Goal: Information Seeking & Learning: Learn about a topic

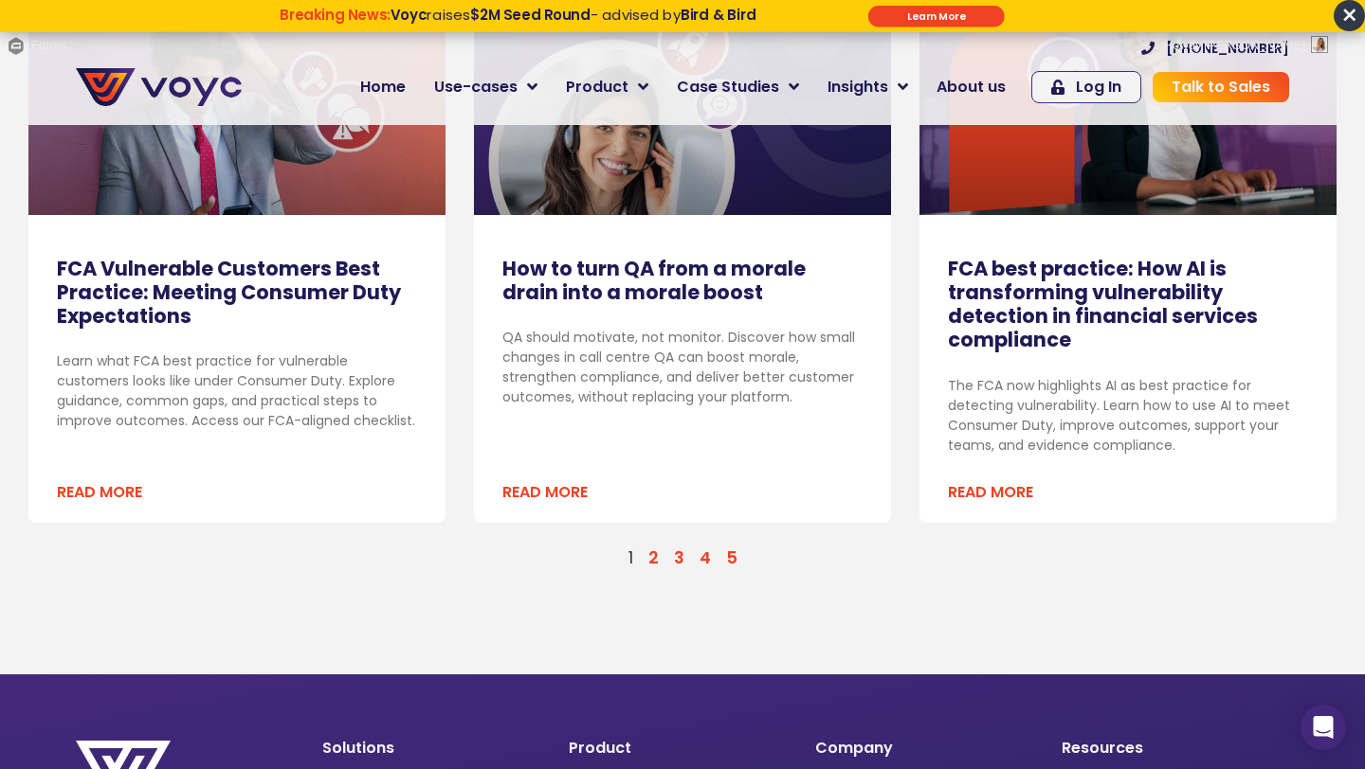
scroll to position [2114, 0]
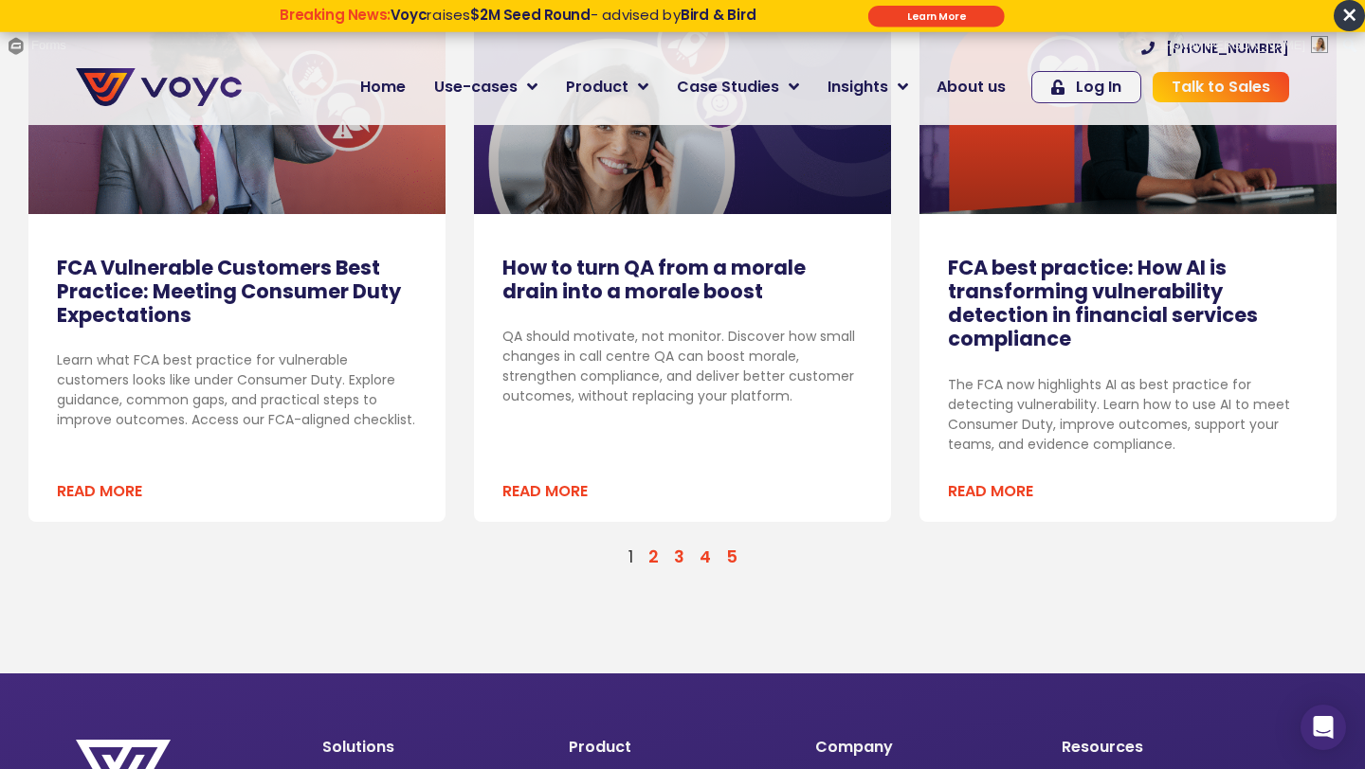
click at [656, 556] on link "Page 2" at bounding box center [653, 557] width 10 height 23
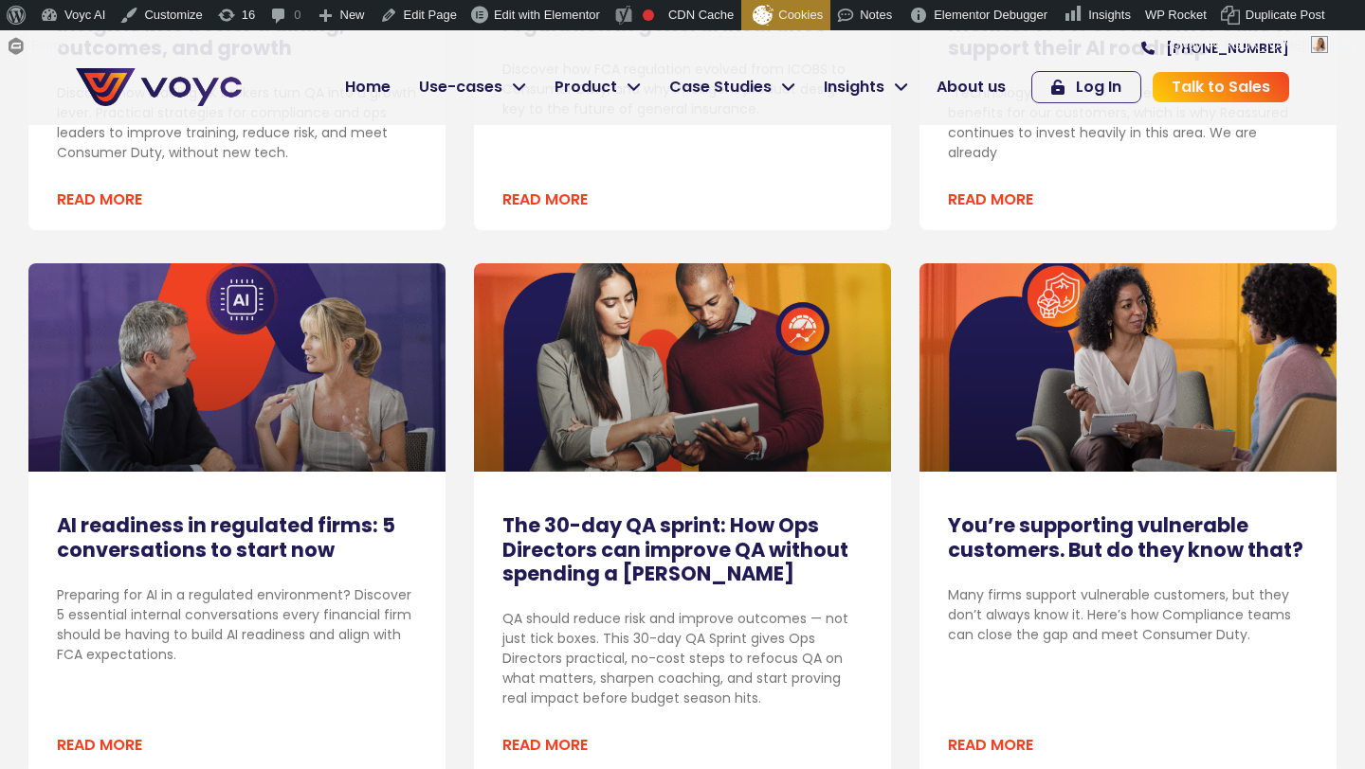
scroll to position [872, 0]
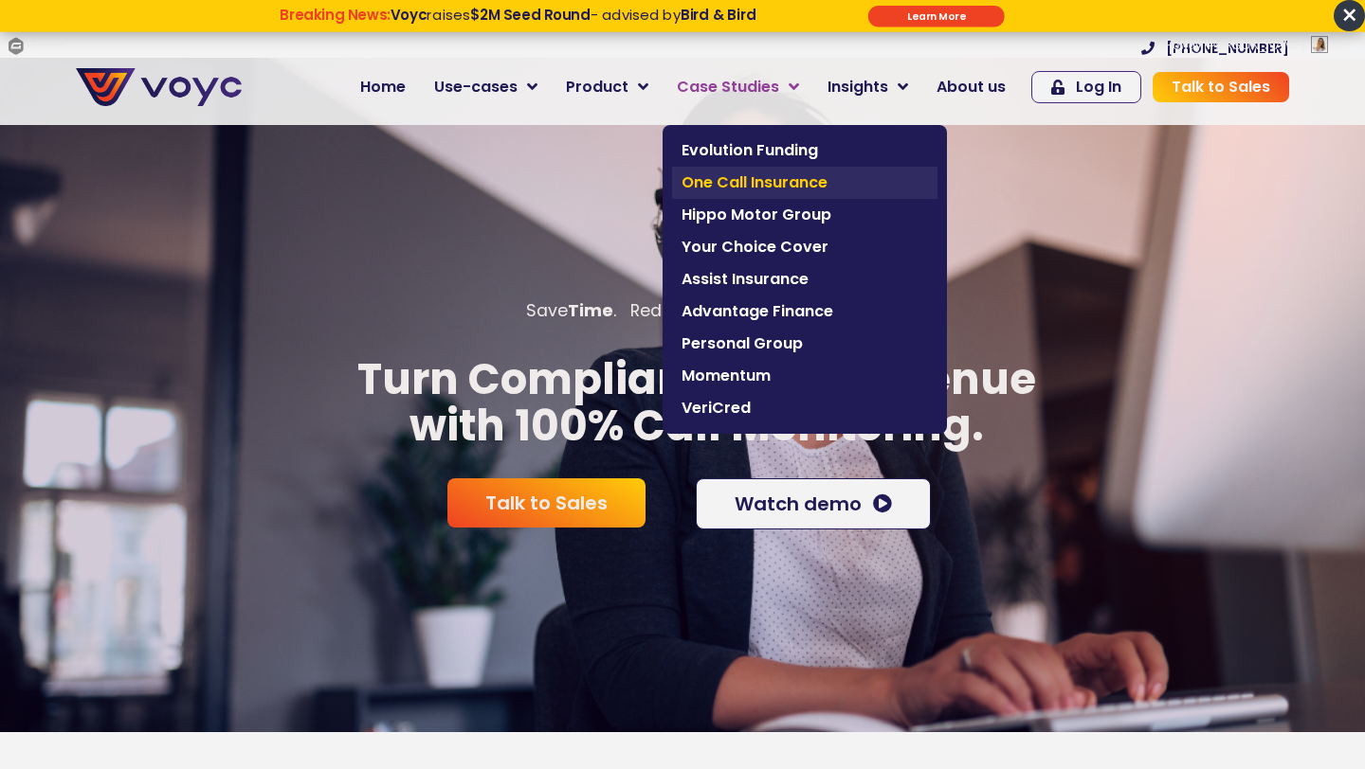
click at [710, 184] on span "One Call Insurance" at bounding box center [804, 183] width 246 height 23
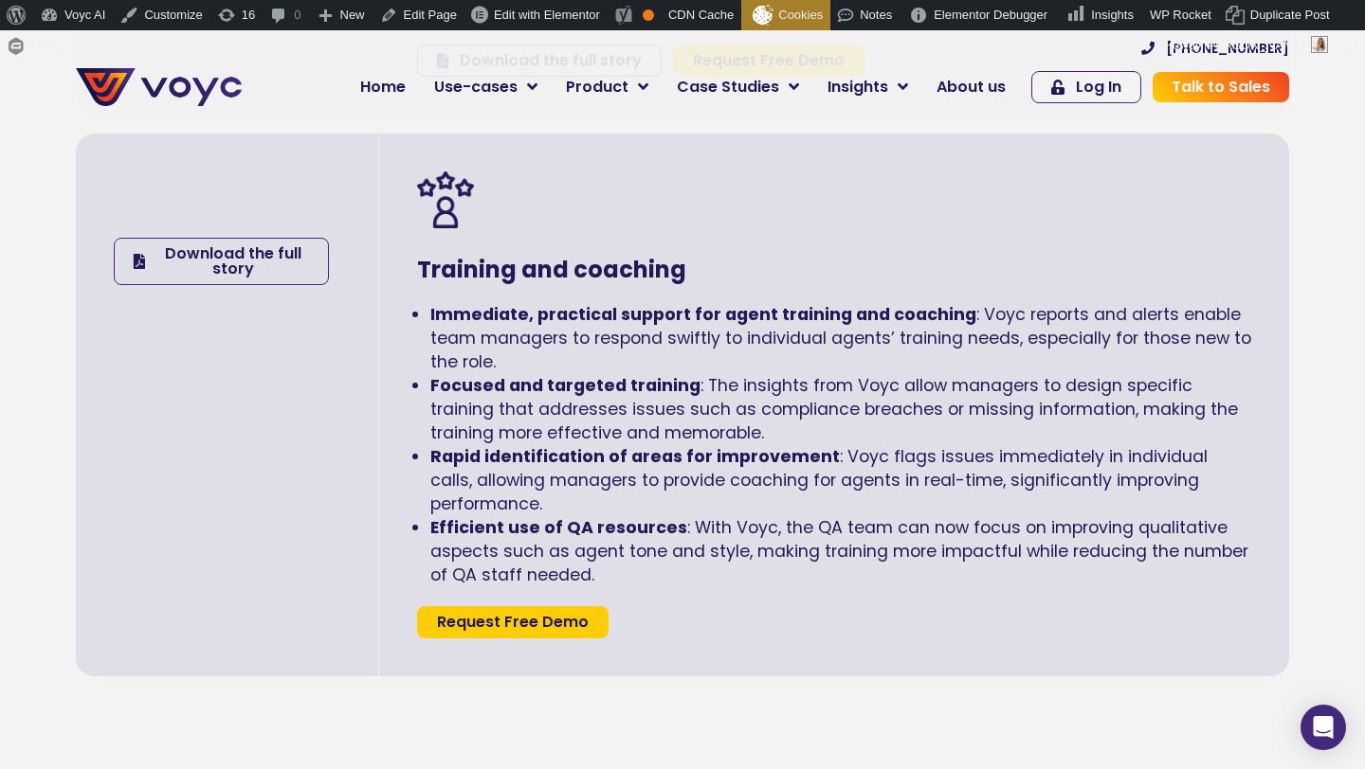
scroll to position [3094, 0]
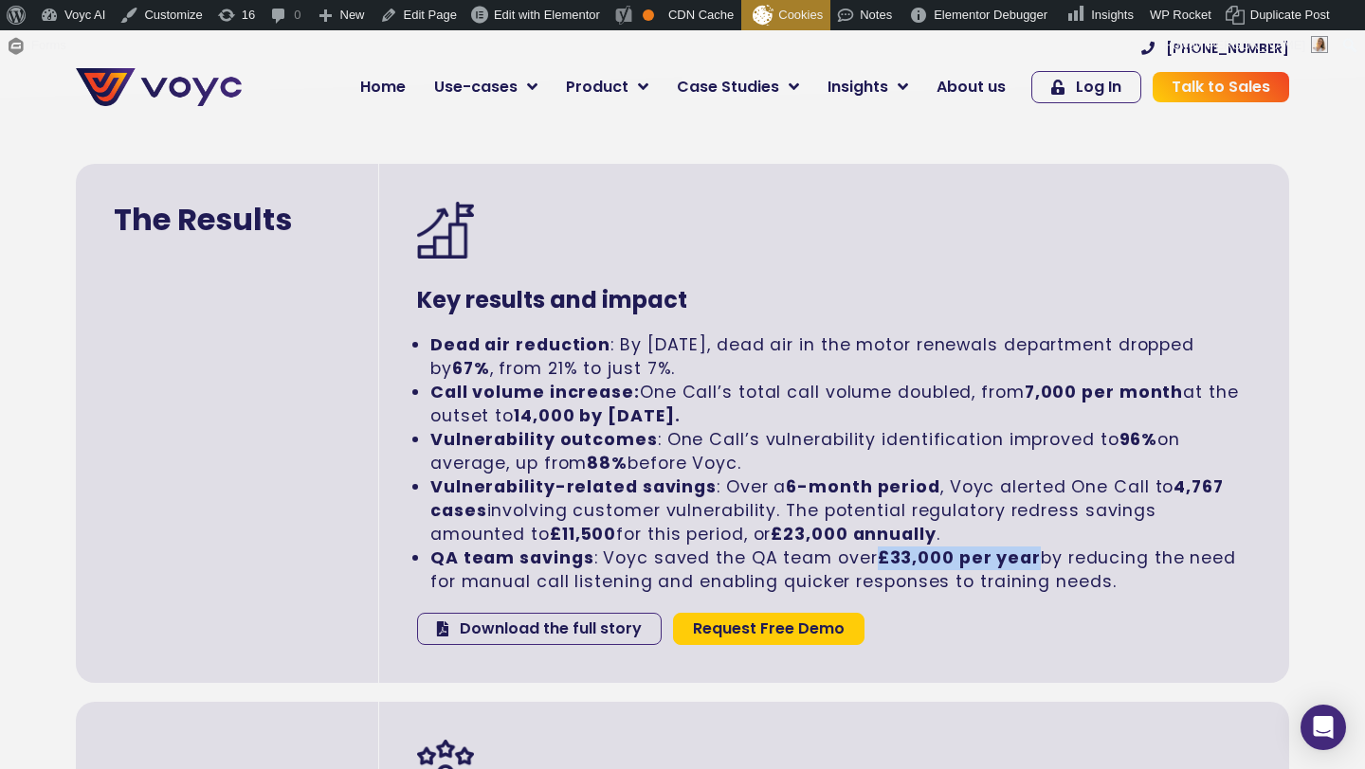
drag, startPoint x: 876, startPoint y: 559, endPoint x: 1032, endPoint y: 558, distance: 156.4
click at [1032, 559] on li "QA team savings : Voyc saved the QA team over £33,000 per year by reducing the …" at bounding box center [840, 570] width 821 height 47
copy strong "£33,000 per year"
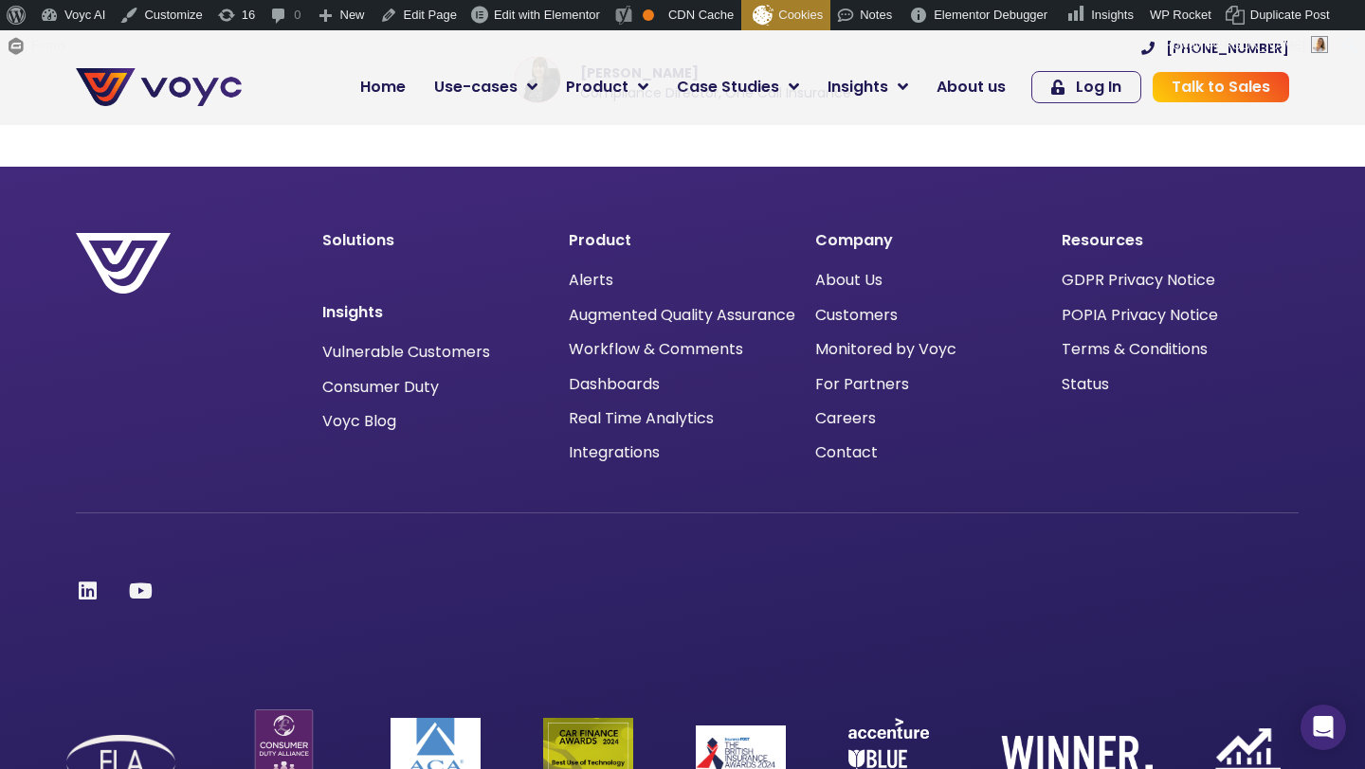
scroll to position [4586, 0]
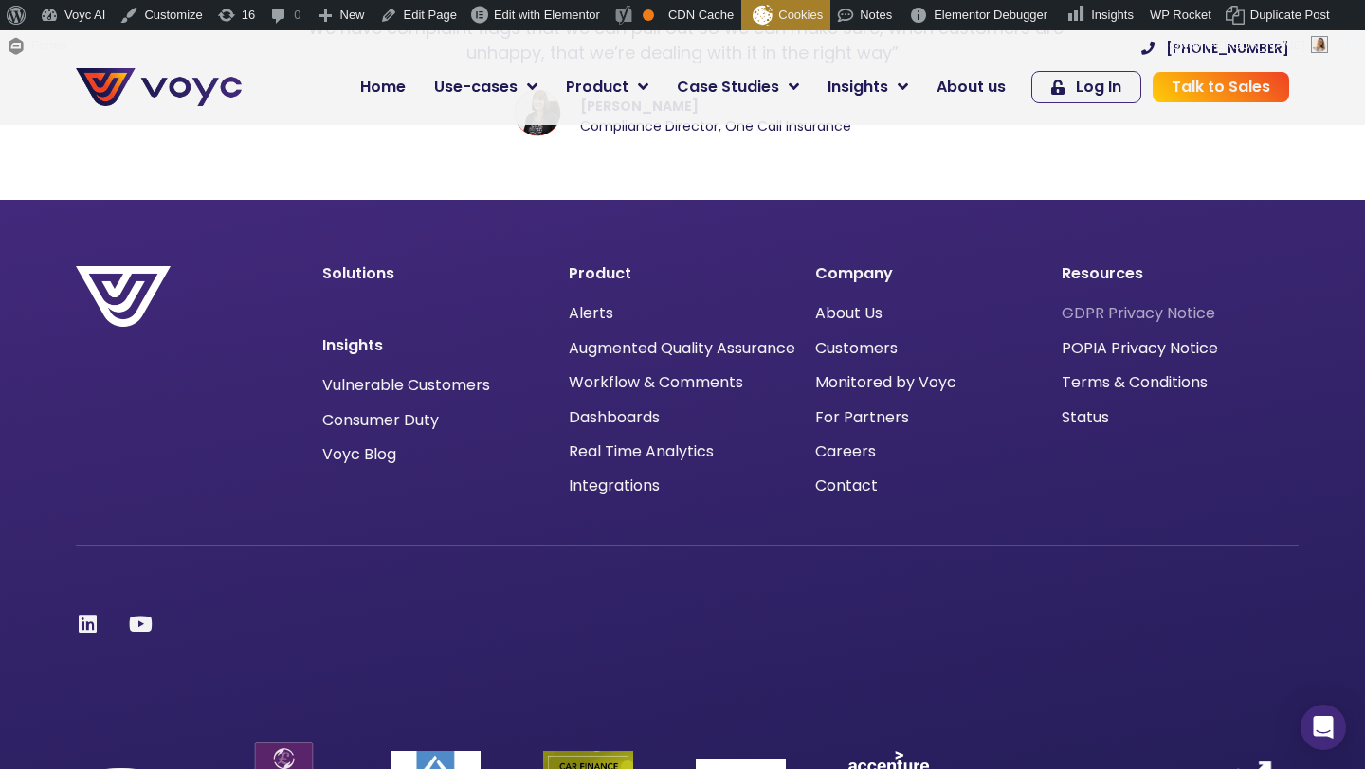
click at [1096, 314] on span "GDPR Privacy Notice" at bounding box center [1138, 314] width 154 height 0
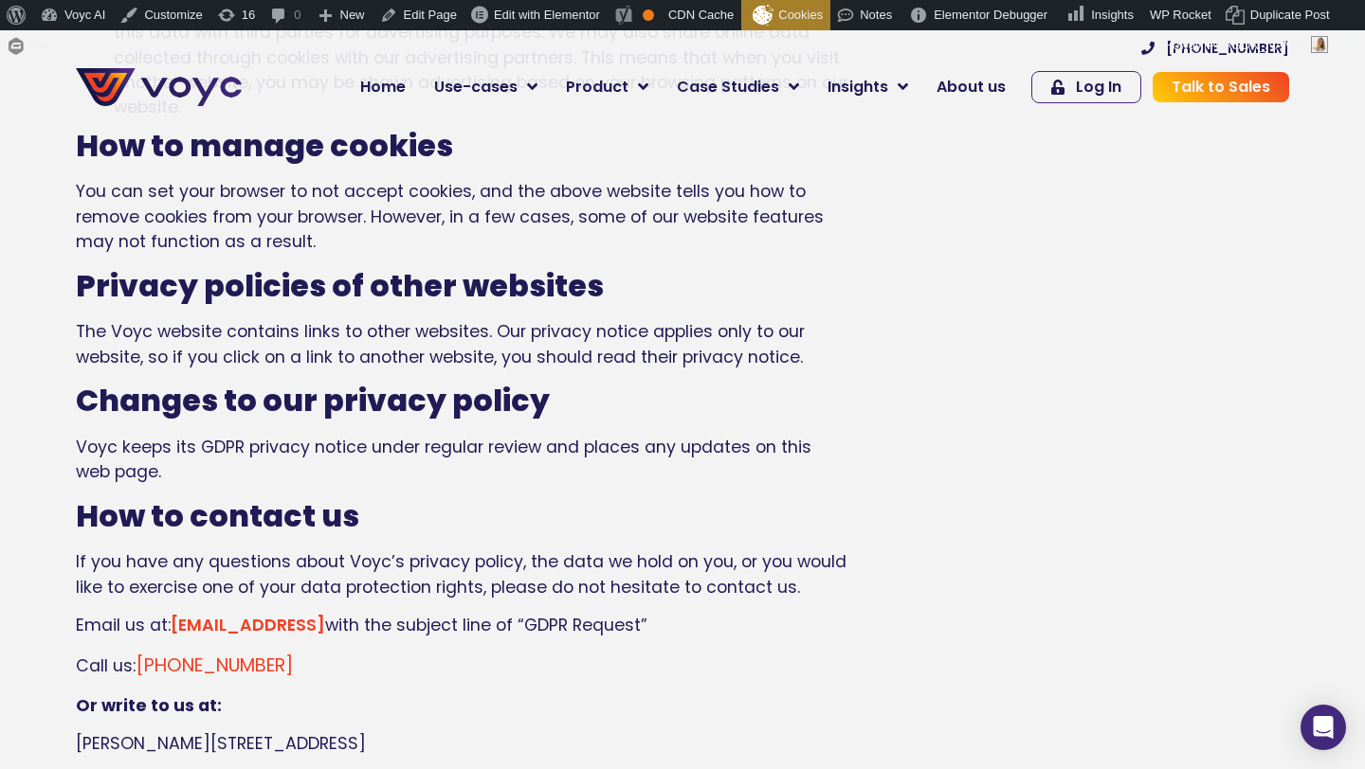
scroll to position [4175, 0]
